Goal: Task Accomplishment & Management: Manage account settings

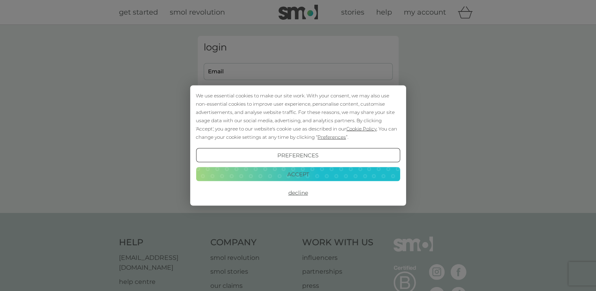
click at [299, 176] on button "Accept" at bounding box center [298, 174] width 204 height 14
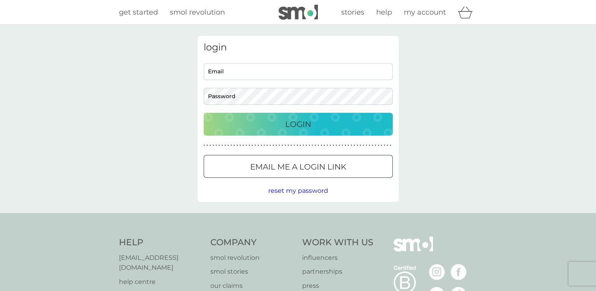
click at [284, 75] on input "Email" at bounding box center [298, 71] width 189 height 17
type input "[PERSON_NAME][EMAIL_ADDRESS][PERSON_NAME][DOMAIN_NAME]"
click at [204, 113] on button "Login" at bounding box center [298, 124] width 189 height 23
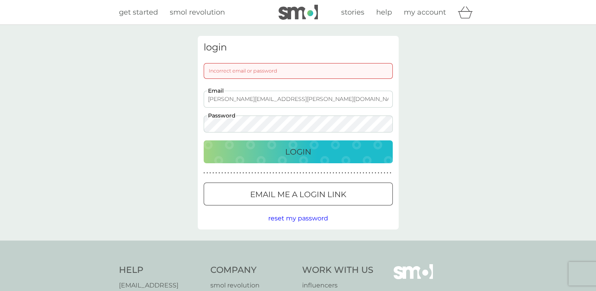
click at [81, 115] on div "login Incorrect email or password Thalia.weekes@lgim.com Email Password Login ●…" at bounding box center [298, 132] width 596 height 215
click at [293, 149] on p "Login" at bounding box center [298, 151] width 26 height 13
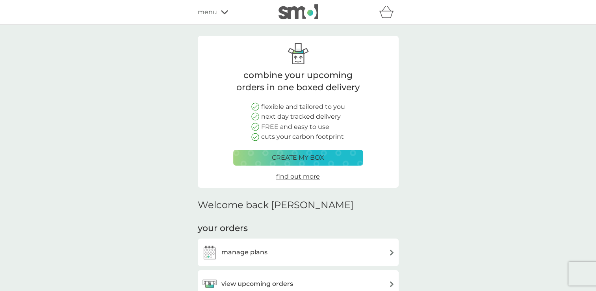
click at [270, 251] on div "manage plans" at bounding box center [298, 252] width 193 height 16
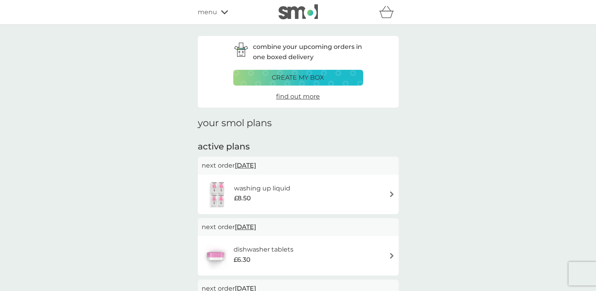
click at [266, 249] on h6 "dishwasher tablets" at bounding box center [264, 249] width 60 height 10
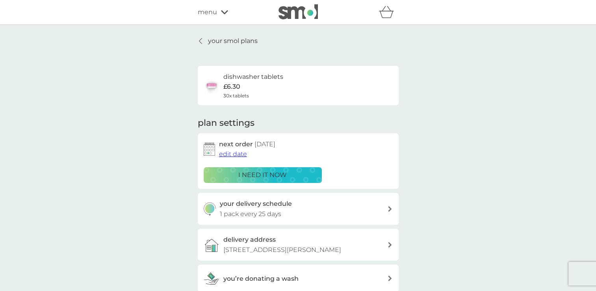
click at [235, 156] on span "edit date" at bounding box center [233, 153] width 28 height 7
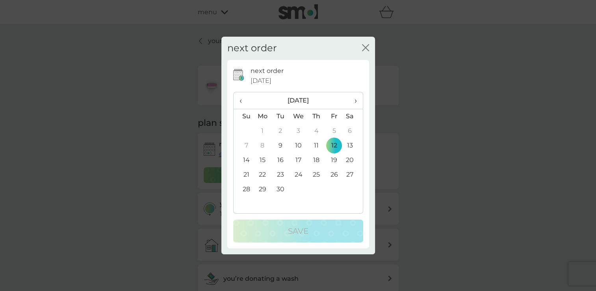
click at [355, 102] on span "›" at bounding box center [353, 100] width 8 height 17
click at [300, 130] on td "1" at bounding box center [298, 131] width 18 height 15
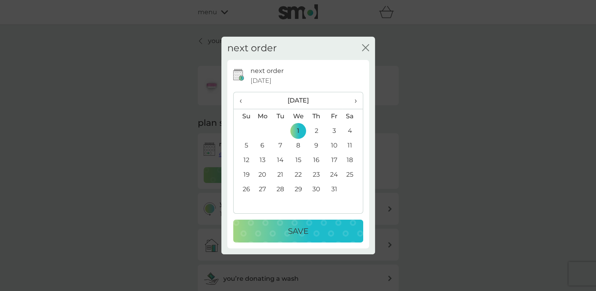
click at [300, 230] on p "Save" at bounding box center [298, 231] width 20 height 13
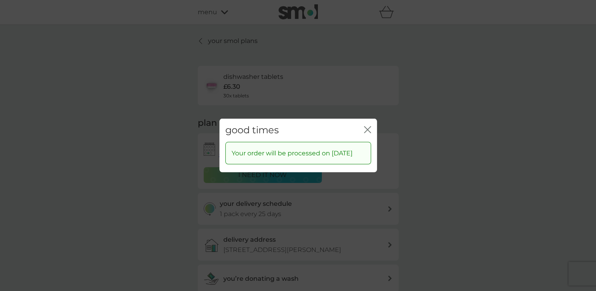
click at [369, 126] on icon "close" at bounding box center [367, 129] width 7 height 7
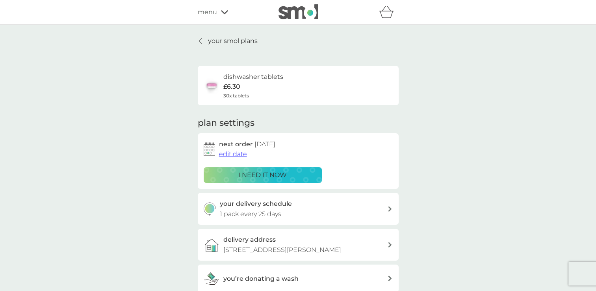
click at [208, 37] on p "your smol plans" at bounding box center [233, 41] width 50 height 10
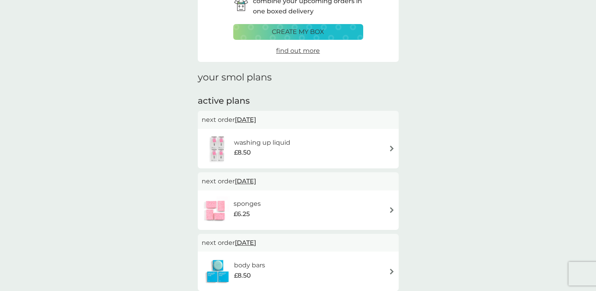
scroll to position [79, 0]
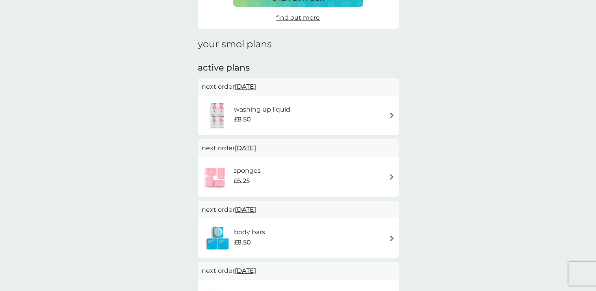
click at [262, 176] on div "sponges £6.25" at bounding box center [251, 176] width 35 height 22
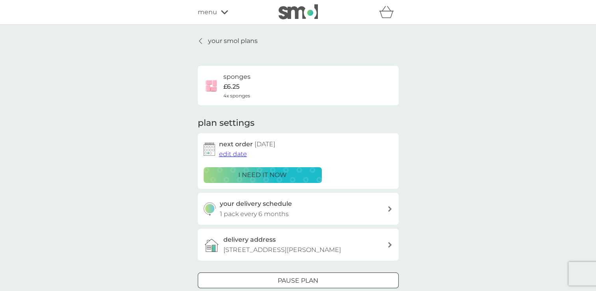
click at [245, 158] on span "edit date" at bounding box center [233, 153] width 28 height 7
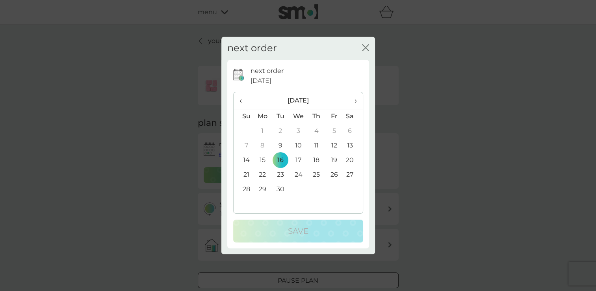
click at [357, 102] on th "›" at bounding box center [353, 100] width 20 height 17
click at [298, 129] on td "1" at bounding box center [298, 131] width 18 height 15
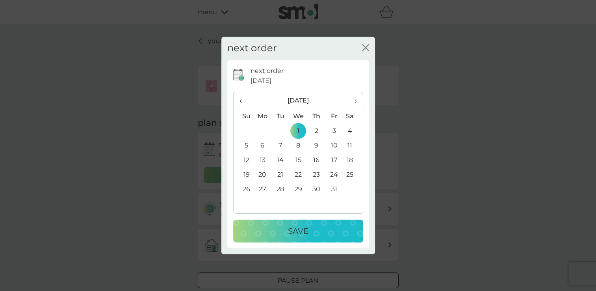
click at [298, 145] on td "8" at bounding box center [298, 145] width 18 height 15
click at [262, 160] on td "13" at bounding box center [263, 160] width 18 height 15
click at [283, 161] on td "14" at bounding box center [280, 160] width 18 height 15
click at [287, 224] on button "Save" at bounding box center [298, 230] width 130 height 23
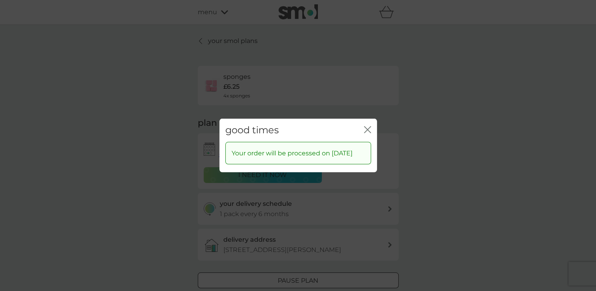
click at [368, 126] on icon "close" at bounding box center [369, 129] width 3 height 6
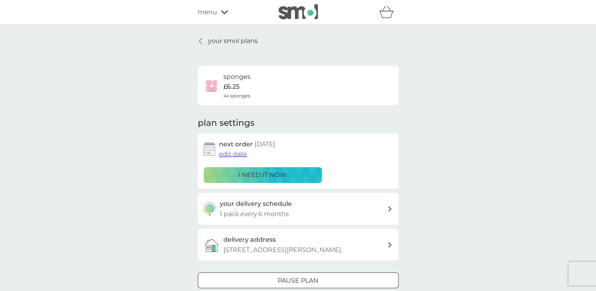
click at [223, 42] on p "your smol plans" at bounding box center [233, 41] width 50 height 10
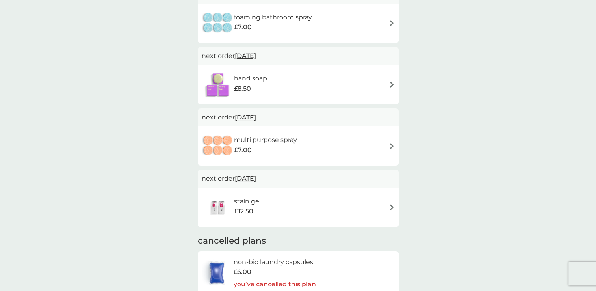
scroll to position [670, 0]
